Goal: Task Accomplishment & Management: Manage account settings

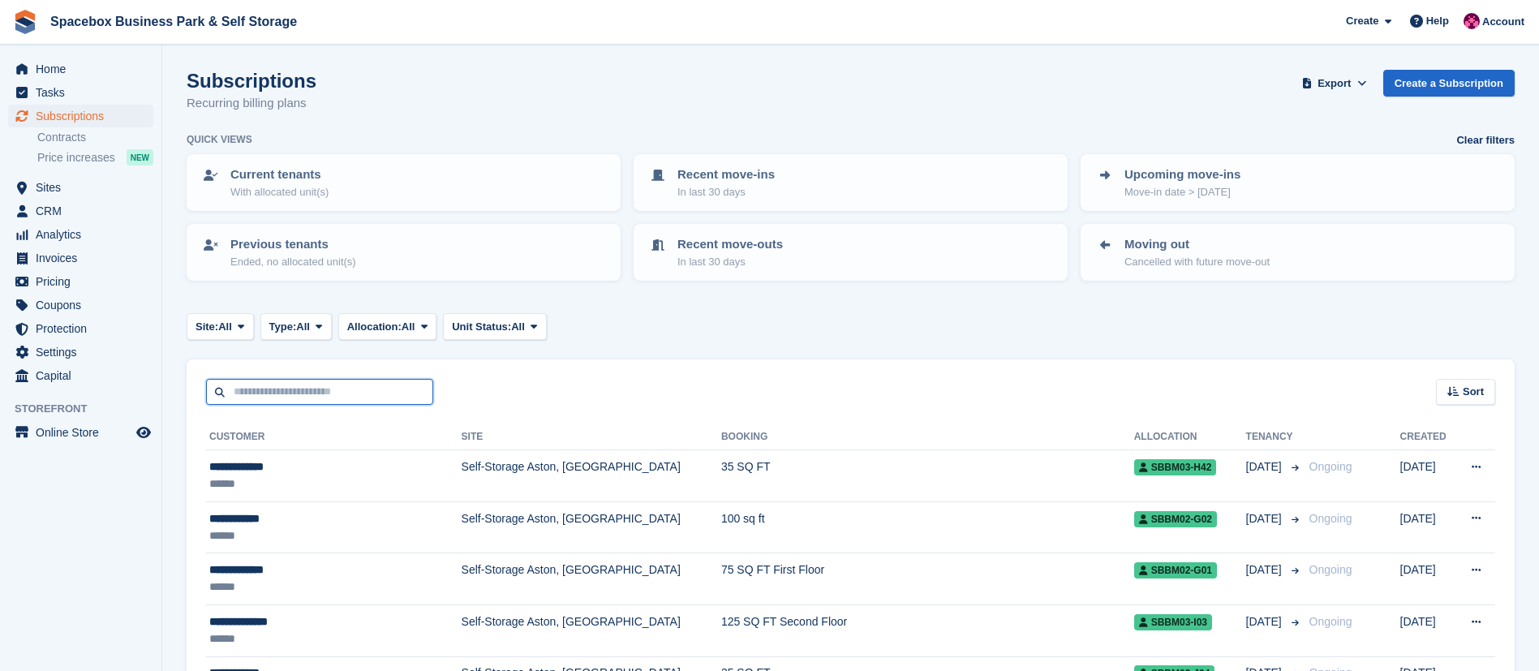
click at [372, 384] on input "text" at bounding box center [319, 392] width 227 height 27
type input "***"
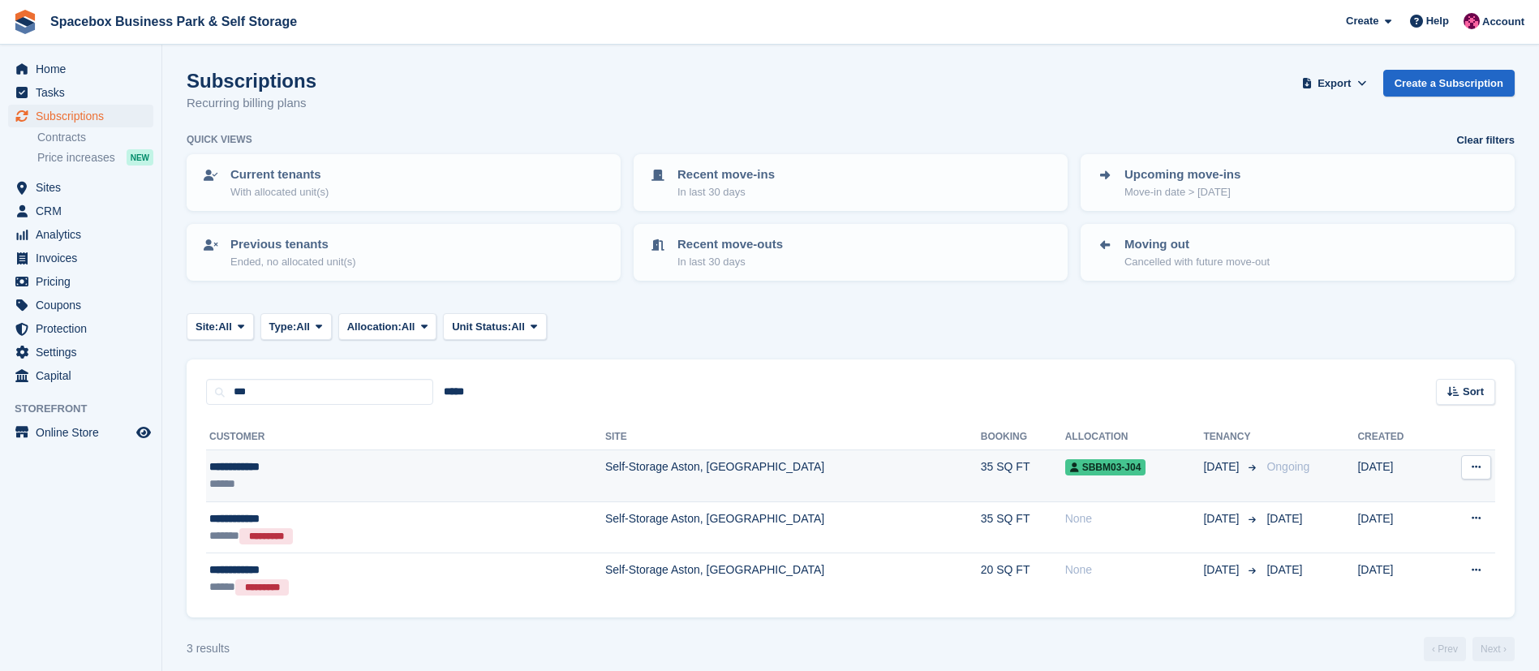
click at [605, 471] on td "Self-Storage Aston, [GEOGRAPHIC_DATA]" at bounding box center [793, 476] width 376 height 52
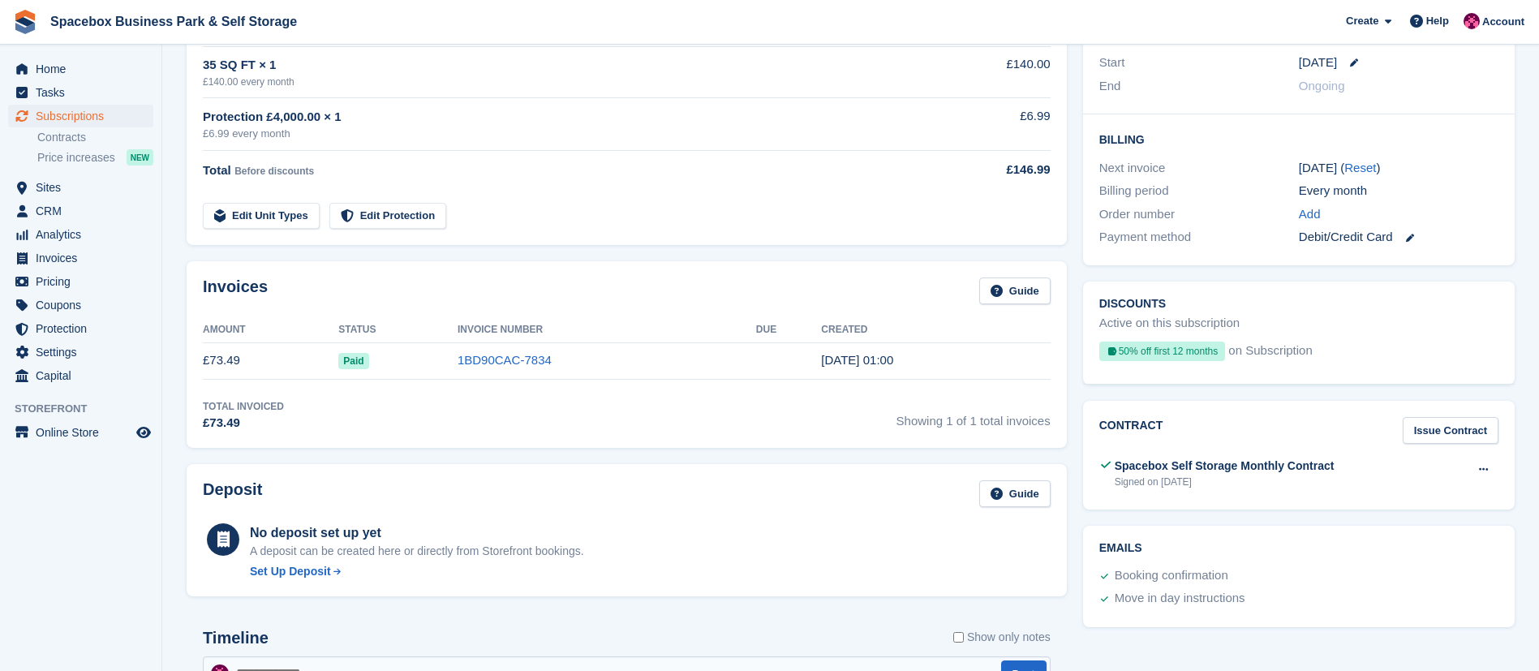
scroll to position [333, 0]
